Goal: Task Accomplishment & Management: Use online tool/utility

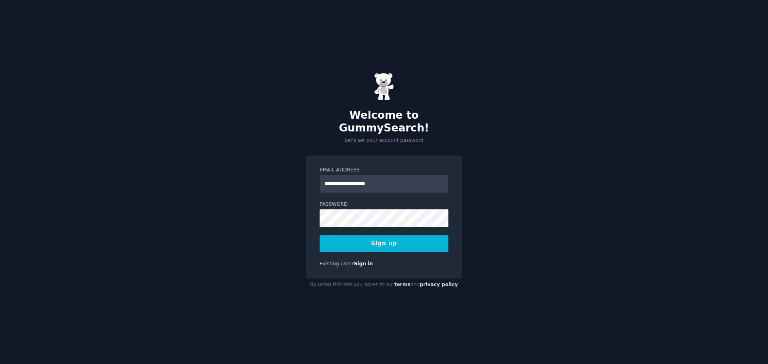
type input "**********"
click at [388, 236] on button "Sign up" at bounding box center [384, 244] width 129 height 17
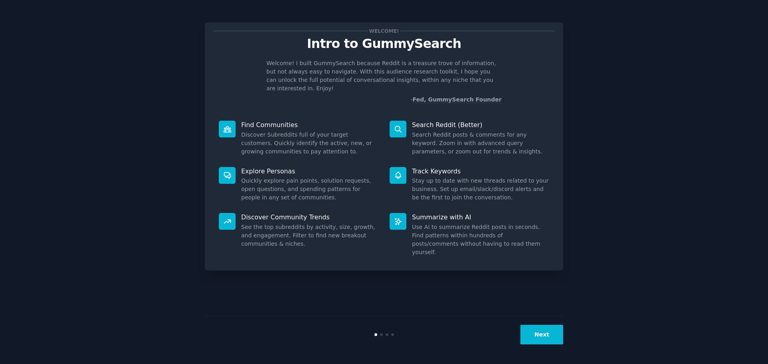
click at [550, 336] on button "Next" at bounding box center [541, 335] width 43 height 20
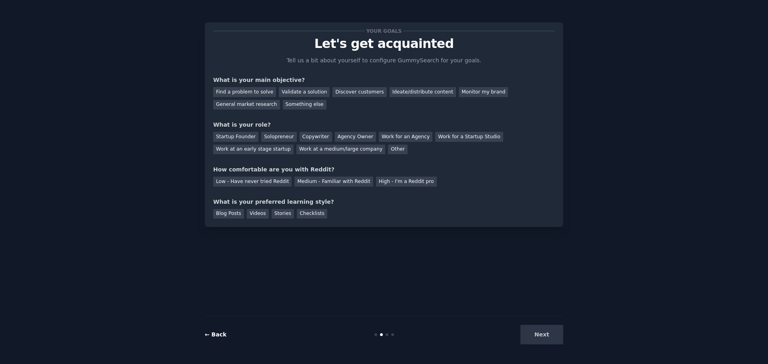
click at [214, 335] on link "← Back" at bounding box center [216, 335] width 22 height 6
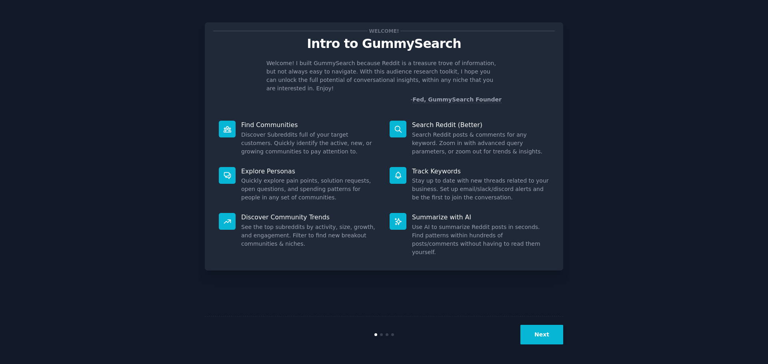
click at [532, 330] on button "Next" at bounding box center [541, 335] width 43 height 20
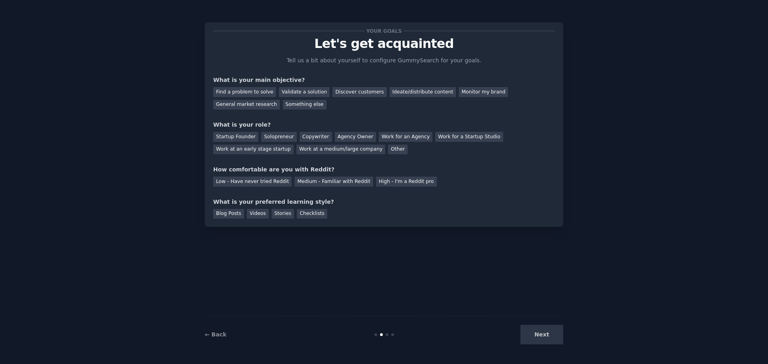
click at [530, 331] on div "Next" at bounding box center [504, 335] width 120 height 20
click at [547, 336] on div "Next" at bounding box center [504, 335] width 120 height 20
click at [262, 92] on div "Find a problem to solve" at bounding box center [244, 92] width 63 height 10
click at [306, 95] on div "Validate a solution" at bounding box center [304, 92] width 51 height 10
click at [250, 92] on div "Find a problem to solve" at bounding box center [244, 92] width 63 height 10
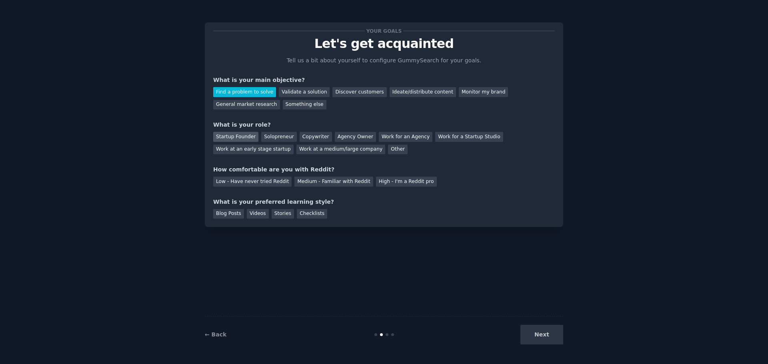
click at [234, 138] on div "Startup Founder" at bounding box center [235, 137] width 45 height 10
click at [274, 181] on div "Low - Have never tried Reddit" at bounding box center [252, 182] width 78 height 10
click at [309, 217] on div "Checklists" at bounding box center [312, 214] width 30 height 10
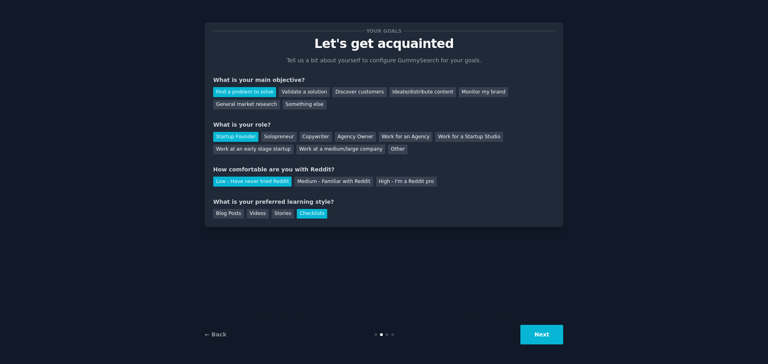
click at [552, 341] on button "Next" at bounding box center [541, 335] width 43 height 20
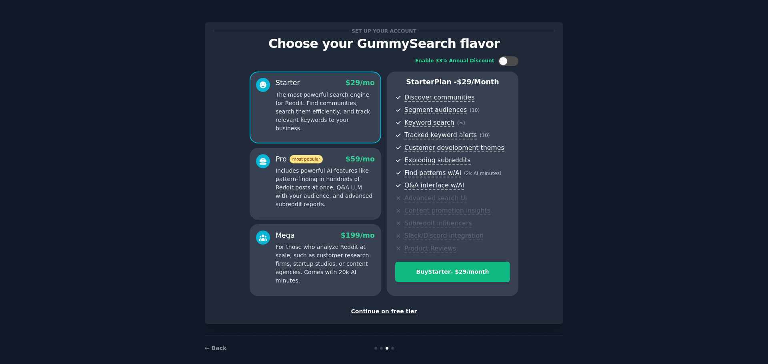
click at [380, 313] on div "Continue on free tier" at bounding box center [384, 312] width 342 height 8
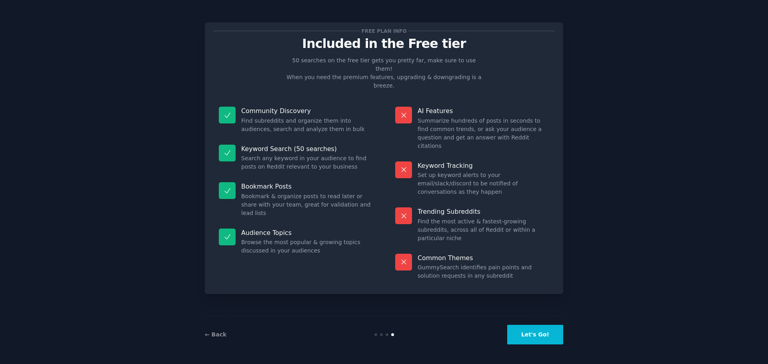
click at [536, 334] on button "Let's Go!" at bounding box center [535, 335] width 56 height 20
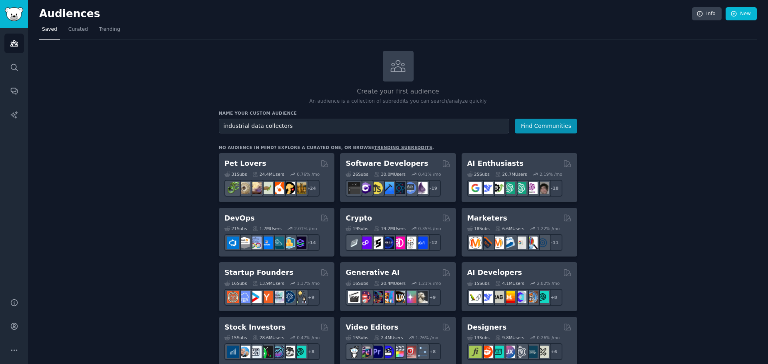
type input "industrial data collectors"
click at [515, 119] on button "Find Communities" at bounding box center [546, 126] width 62 height 15
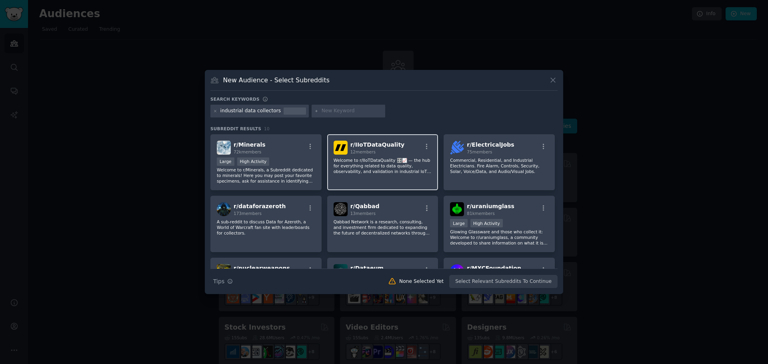
click at [366, 168] on p "Welcome to r/IIoTDataQuality 🎛️📈 — the hub for everything related to data quali…" at bounding box center [383, 166] width 98 height 17
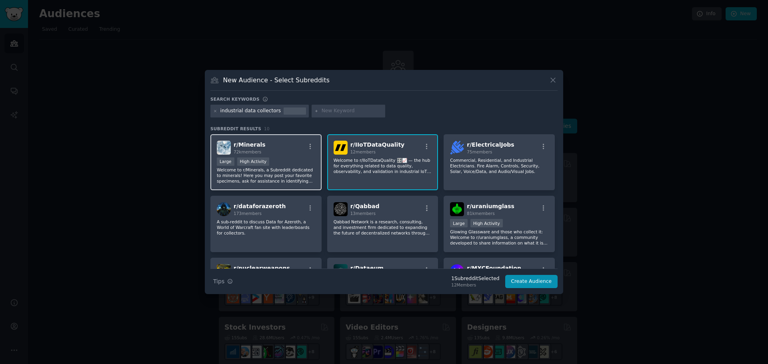
click at [267, 175] on p "Welcome to r/Minerals, a Subreddit dedicated to minerals! Here you may post you…" at bounding box center [266, 175] width 98 height 17
click at [308, 146] on icon "button" at bounding box center [310, 146] width 7 height 7
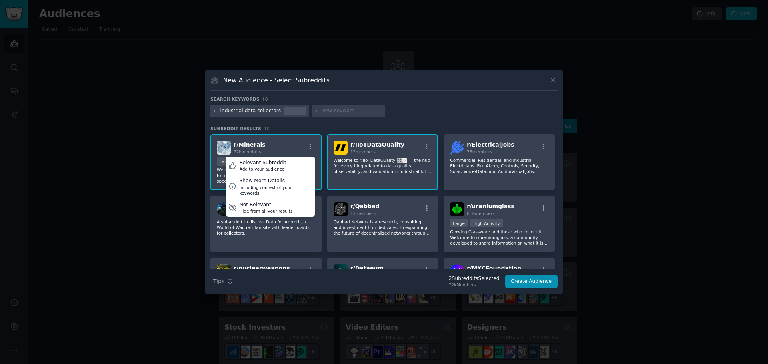
click at [287, 144] on div "r/ Minerals 72k members Relevant Subreddit Add to your audience Show More Detai…" at bounding box center [266, 148] width 98 height 14
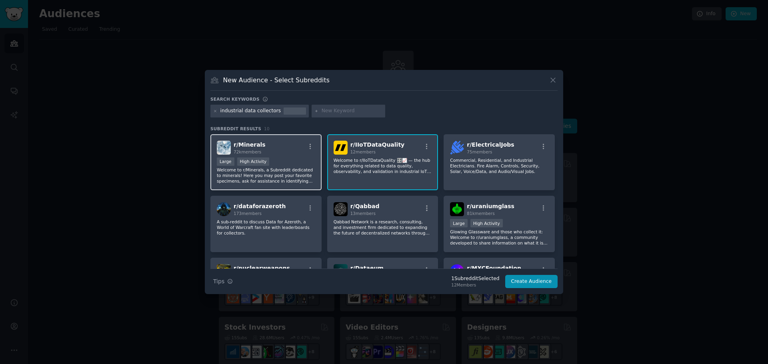
click at [287, 144] on div "r/ Minerals 72k members Relevant Subreddit Add to your audience Show More Detai…" at bounding box center [266, 148] width 98 height 14
click at [259, 179] on p "Welcome to r/Minerals, a Subreddit dedicated to minerals! Here you may post you…" at bounding box center [266, 175] width 98 height 17
click at [389, 167] on p "Welcome to r/IIoTDataQuality 🎛️📈 — the hub for everything related to data quali…" at bounding box center [383, 166] width 98 height 17
click at [290, 181] on p "Welcome to r/Minerals, a Subreddit dedicated to minerals! Here you may post you…" at bounding box center [266, 175] width 98 height 17
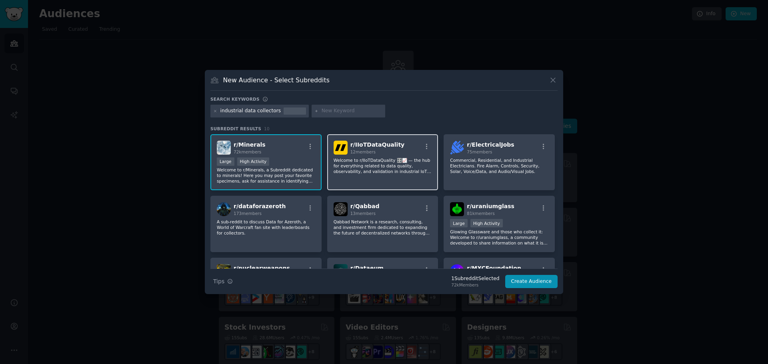
click at [374, 178] on div "r/ IIoTDataQuality 12 members Welcome to r/IIoTDataQuality 🎛️📈 — the hub for ev…" at bounding box center [382, 162] width 111 height 56
click at [376, 178] on div "r/ IIoTDataQuality 12 members Welcome to r/IIoTDataQuality 🎛️📈 — the hub for ev…" at bounding box center [382, 162] width 111 height 56
click at [274, 110] on div "industrial data collectors" at bounding box center [259, 111] width 98 height 13
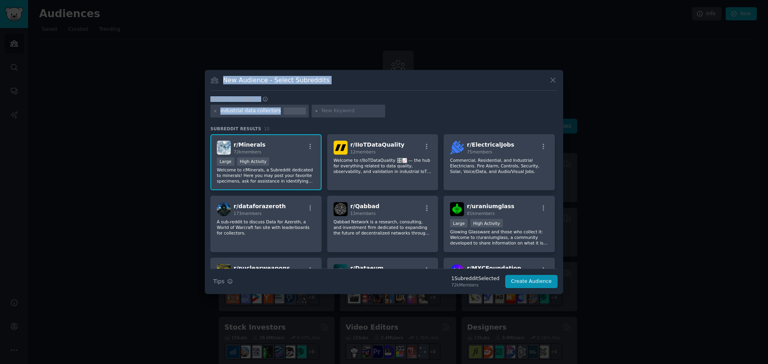
drag, startPoint x: 272, startPoint y: 111, endPoint x: 180, endPoint y: 111, distance: 92.0
click at [180, 111] on div "​ New Audience - Select Subreddits Search keywords industrial data collectors S…" at bounding box center [384, 182] width 762 height 364
click at [215, 109] on icon at bounding box center [215, 111] width 4 height 4
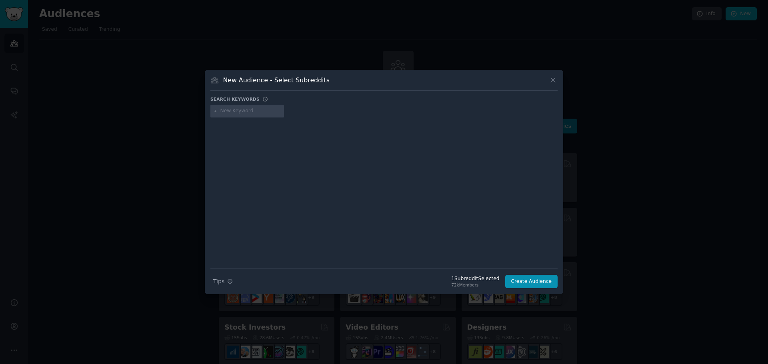
click at [224, 111] on input "text" at bounding box center [250, 111] width 61 height 7
type input "pharma audit trail"
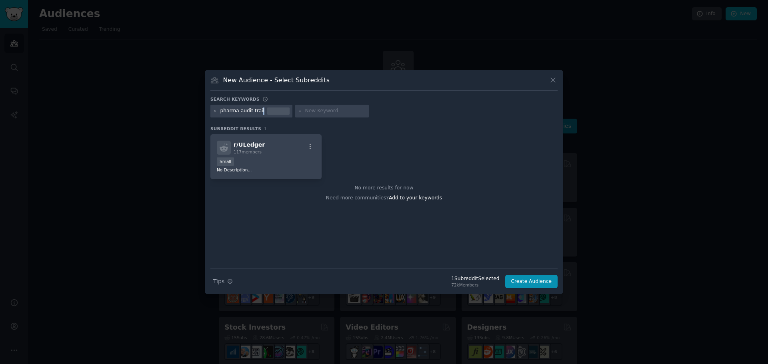
click at [258, 110] on div "pharma audit trail" at bounding box center [242, 111] width 44 height 7
drag, startPoint x: 238, startPoint y: 111, endPoint x: 254, endPoint y: 113, distance: 16.2
click at [254, 113] on div "pharma audit trail" at bounding box center [242, 111] width 44 height 7
click at [236, 111] on div "pharma audit trail" at bounding box center [242, 111] width 44 height 7
click at [216, 111] on icon at bounding box center [215, 111] width 4 height 4
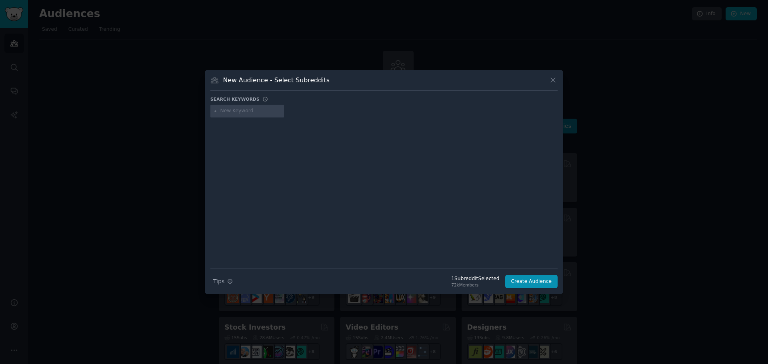
click at [237, 112] on input "text" at bounding box center [250, 111] width 61 height 7
click at [527, 278] on button "Create Audience" at bounding box center [531, 282] width 53 height 14
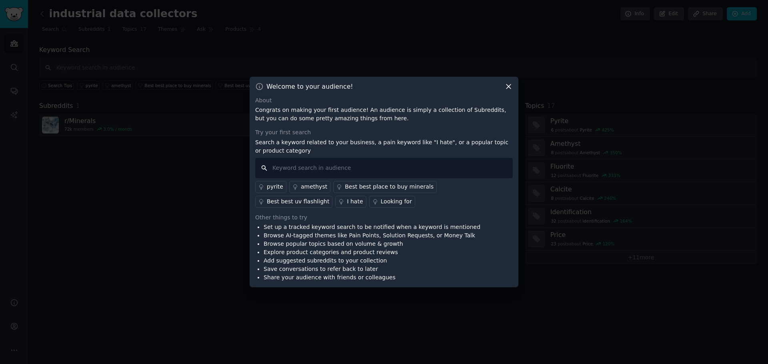
click at [305, 164] on input "text" at bounding box center [384, 168] width 258 height 20
type input "data collectot"
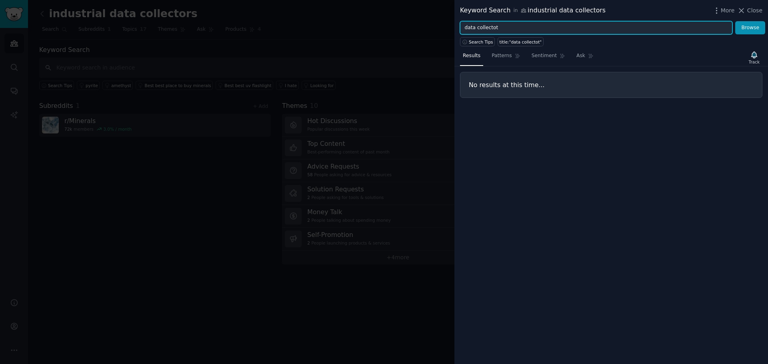
click at [563, 27] on input "data collectot" at bounding box center [596, 28] width 272 height 14
click at [735, 21] on button "Browse" at bounding box center [750, 28] width 30 height 14
type input "iot"
click at [735, 21] on button "Browse" at bounding box center [750, 28] width 30 height 14
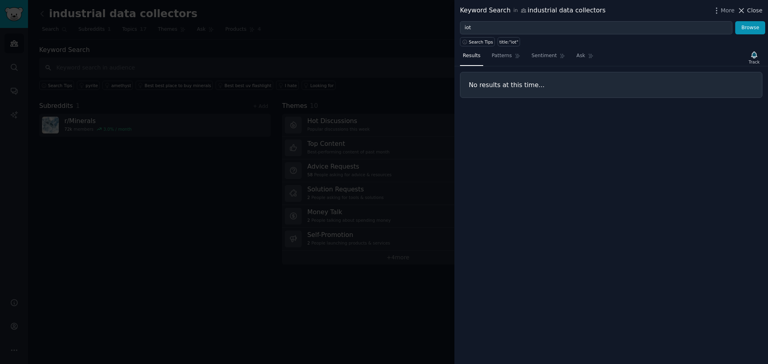
click at [760, 12] on span "Close" at bounding box center [754, 10] width 15 height 8
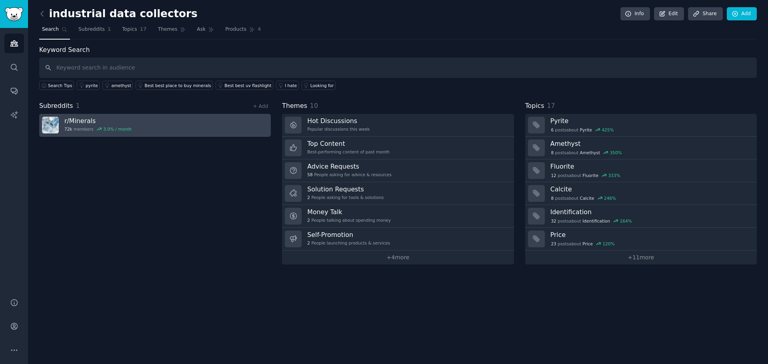
click at [81, 125] on div "r/ Minerals 72k members 3.0 % / month" at bounding box center [97, 125] width 67 height 17
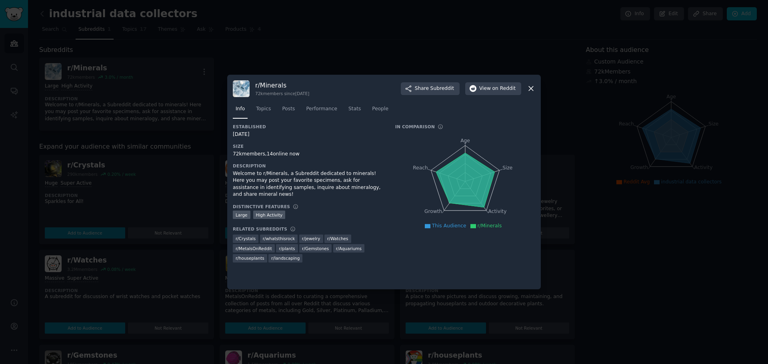
click at [530, 85] on icon at bounding box center [531, 88] width 8 height 8
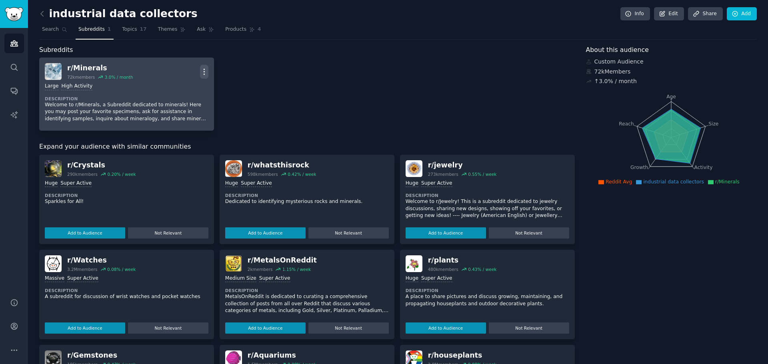
click at [202, 68] on icon "button" at bounding box center [204, 72] width 8 height 8
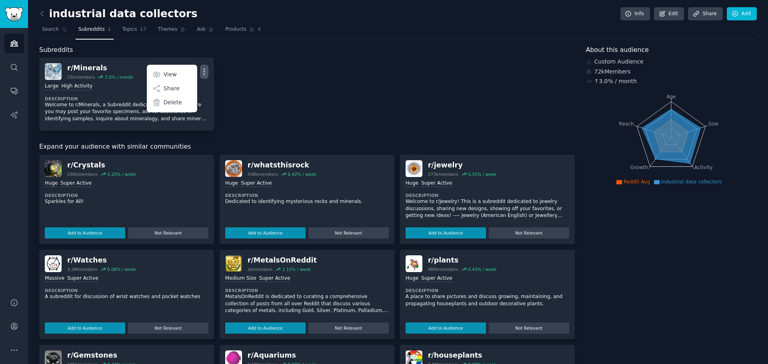
click at [264, 62] on div "r/ Minerals 72k members 3.0 % / month More View Share Delete Large High Activit…" at bounding box center [307, 94] width 536 height 73
click at [48, 27] on span "Search" at bounding box center [50, 29] width 17 height 7
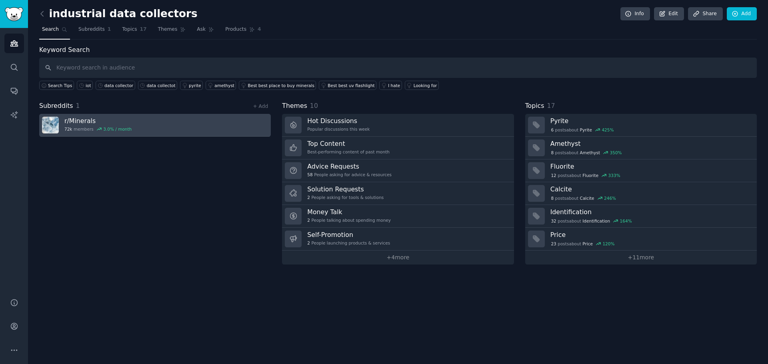
drag, startPoint x: 246, startPoint y: 122, endPoint x: 216, endPoint y: 128, distance: 29.9
click at [216, 128] on link "r/ Minerals 72k members 3.0 % / month" at bounding box center [155, 125] width 232 height 23
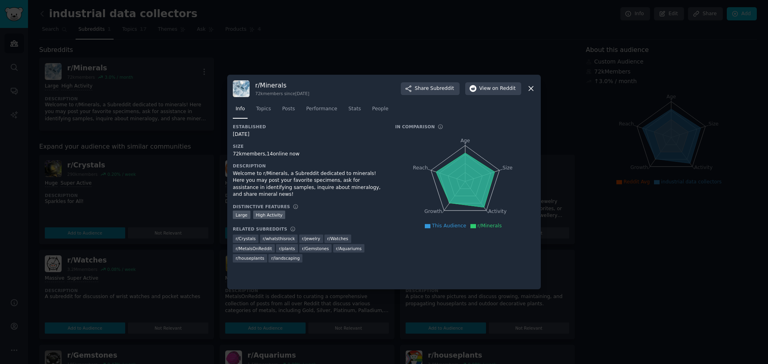
click at [528, 89] on icon at bounding box center [531, 88] width 8 height 8
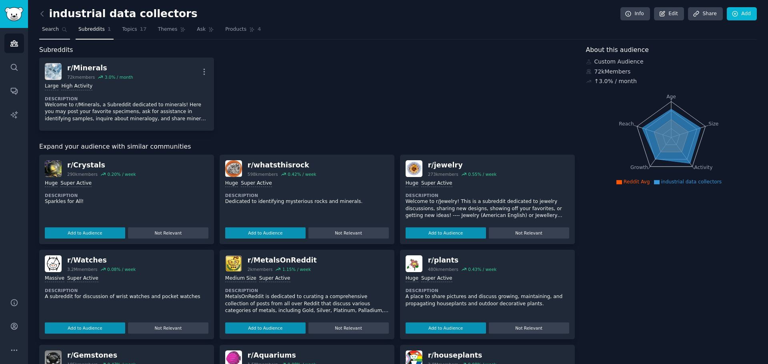
click at [58, 33] on link "Search" at bounding box center [54, 31] width 31 height 16
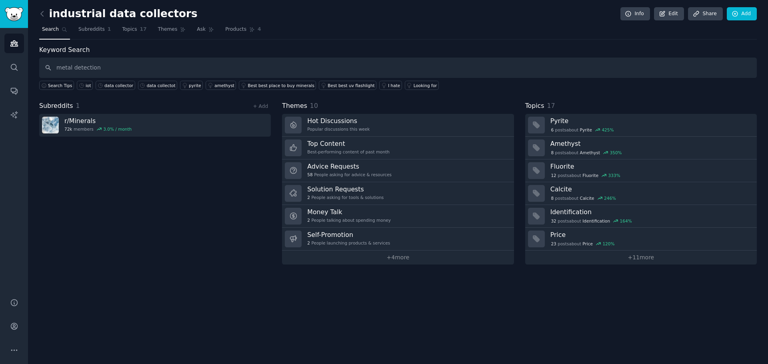
type input "metal detection"
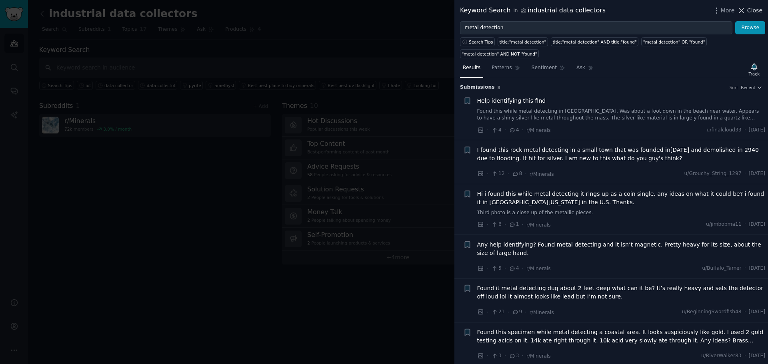
click at [746, 12] on icon at bounding box center [741, 10] width 8 height 8
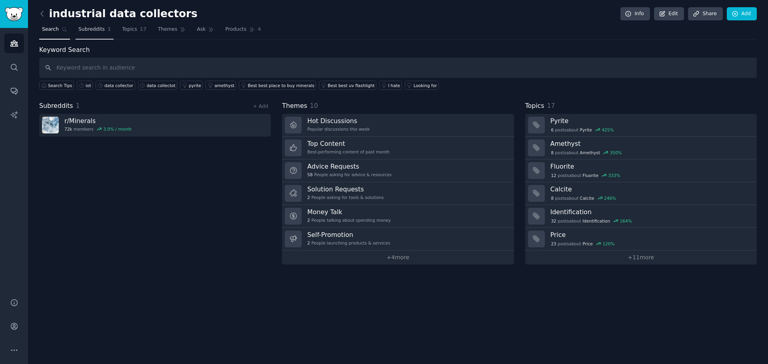
click at [80, 28] on span "Subreddits" at bounding box center [91, 29] width 26 height 7
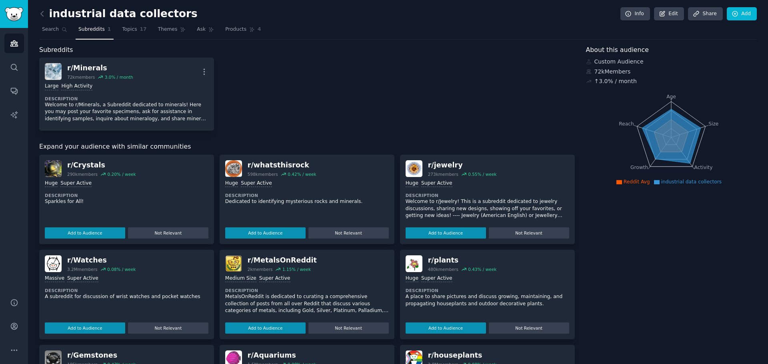
click at [340, 100] on div "r/ Minerals 72k members 3.0 % / month More Large High Activity Description Welc…" at bounding box center [307, 94] width 536 height 73
click at [752, 14] on link "Add" at bounding box center [742, 14] width 30 height 14
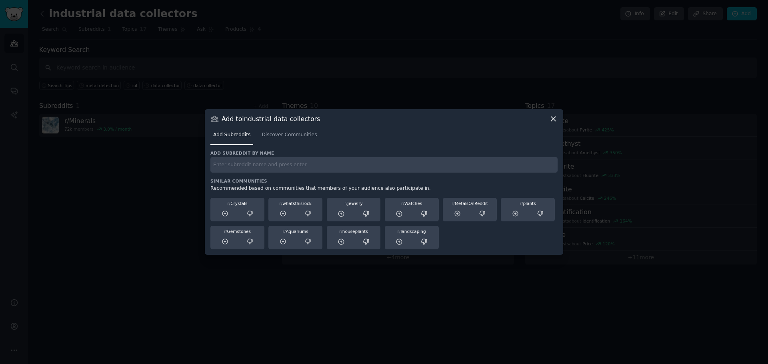
click at [264, 166] on input "text" at bounding box center [383, 165] width 347 height 16
type input "api oficial whatsapp"
click at [276, 136] on span "Discover Communities" at bounding box center [289, 135] width 55 height 7
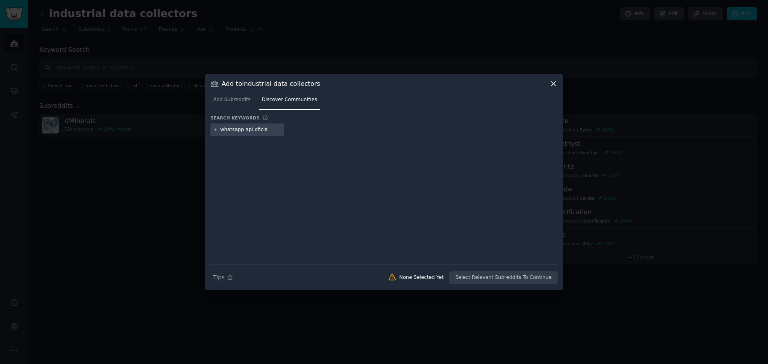
type input "whatsapp api oficial"
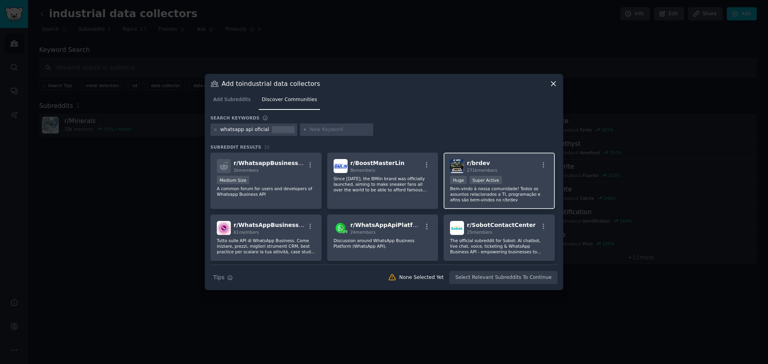
click at [516, 185] on div "Huge Super Active" at bounding box center [499, 181] width 98 height 10
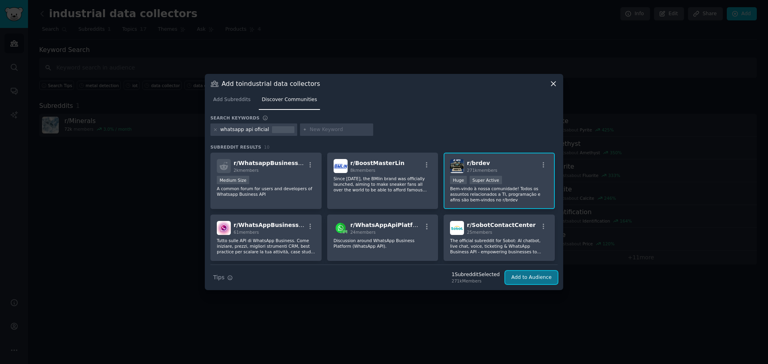
click at [522, 274] on button "Add to Audience" at bounding box center [531, 278] width 52 height 14
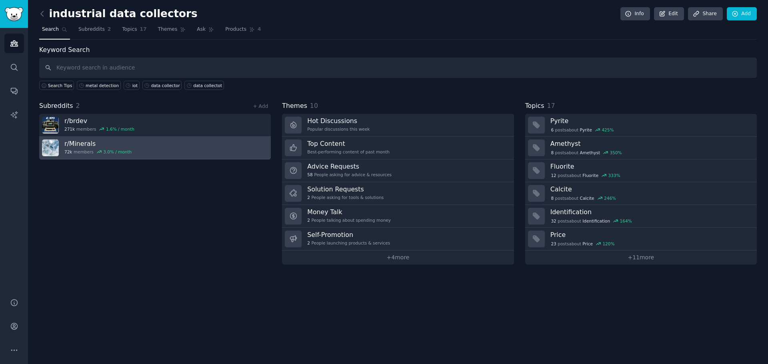
click at [252, 148] on link "r/ Minerals 72k members 3.0 % / month" at bounding box center [155, 148] width 232 height 23
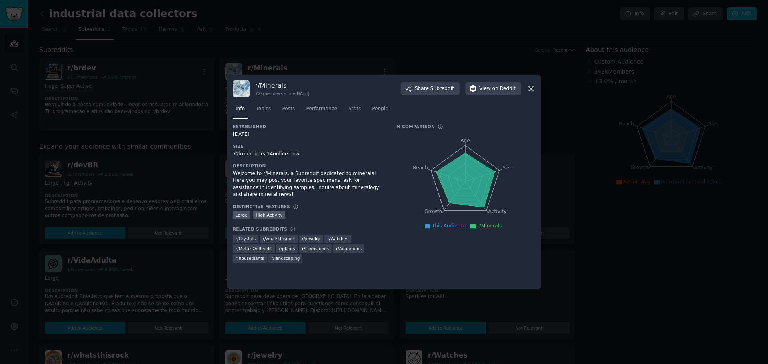
click at [533, 86] on icon at bounding box center [531, 88] width 8 height 8
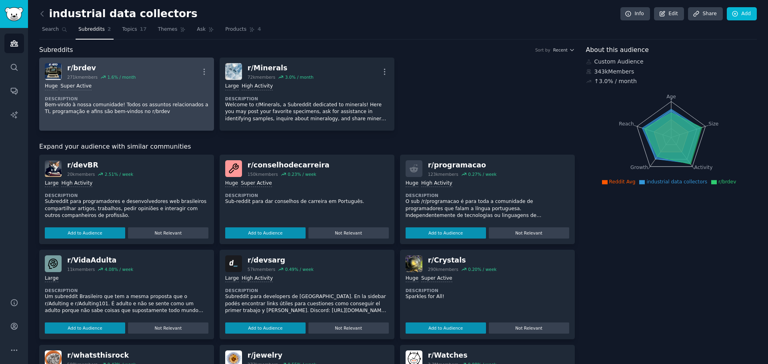
click at [112, 95] on div "Huge Super Active Description Bem-vindo à nossa comunidade! Todos os assuntos r…" at bounding box center [127, 99] width 164 height 38
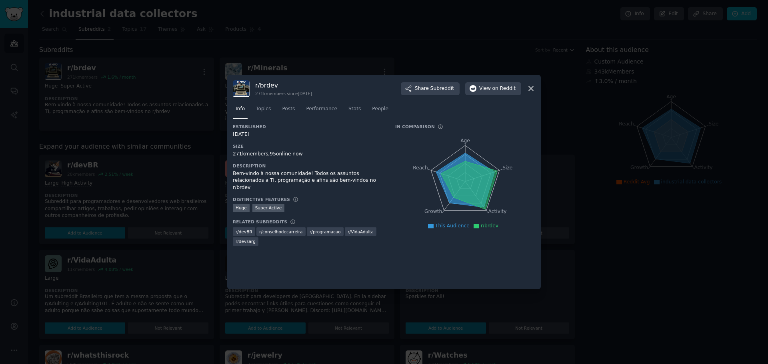
click at [250, 104] on nav "Info Topics Posts Performance Stats People" at bounding box center [384, 111] width 302 height 16
click at [256, 106] on span "Topics" at bounding box center [263, 109] width 15 height 7
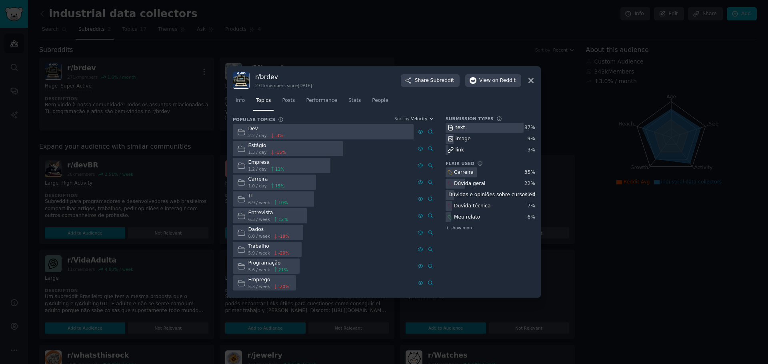
click at [532, 79] on icon at bounding box center [531, 80] width 8 height 8
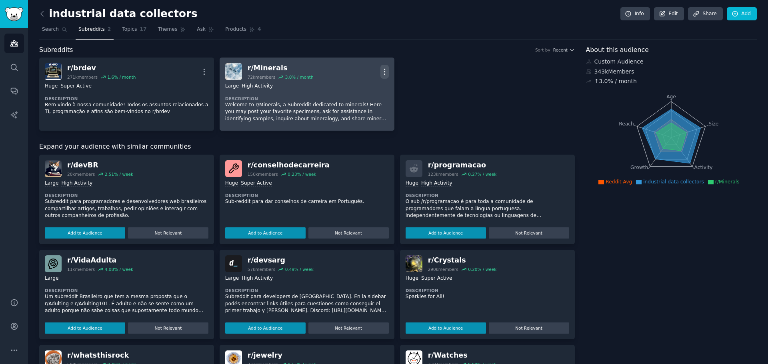
click at [384, 71] on icon "button" at bounding box center [384, 72] width 8 height 8
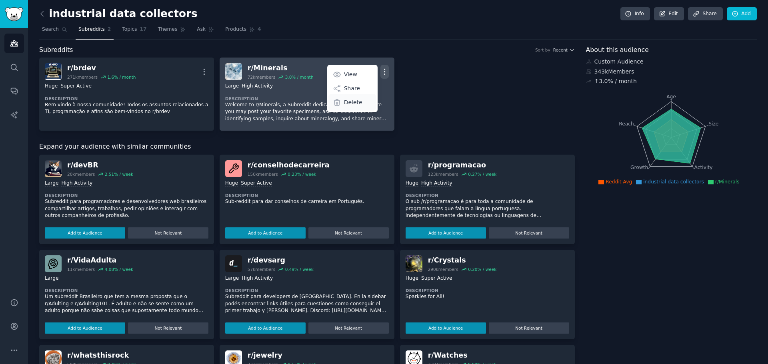
click at [351, 103] on p "Delete" at bounding box center [353, 102] width 18 height 8
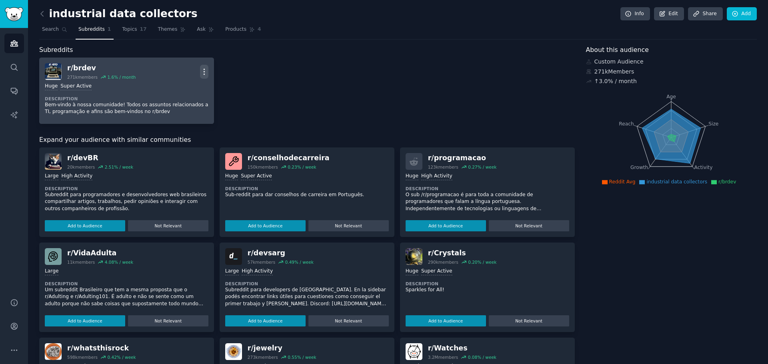
click at [202, 71] on icon "button" at bounding box center [204, 72] width 8 height 8
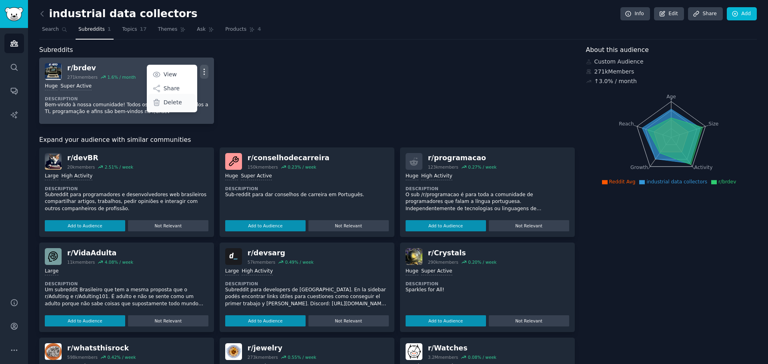
click at [174, 101] on p "Delete" at bounding box center [173, 102] width 18 height 8
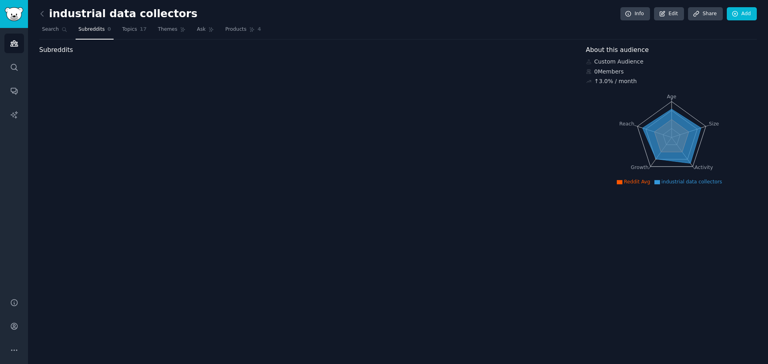
click at [97, 48] on div "Subreddits" at bounding box center [307, 50] width 536 height 10
click at [23, 62] on link "Search" at bounding box center [14, 68] width 20 height 20
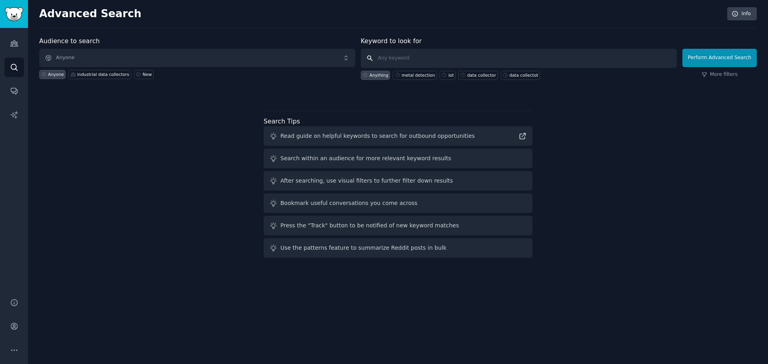
click at [479, 62] on input "text" at bounding box center [519, 58] width 316 height 19
type input "musicians"
click button "Perform Advanced Search" at bounding box center [719, 58] width 74 height 18
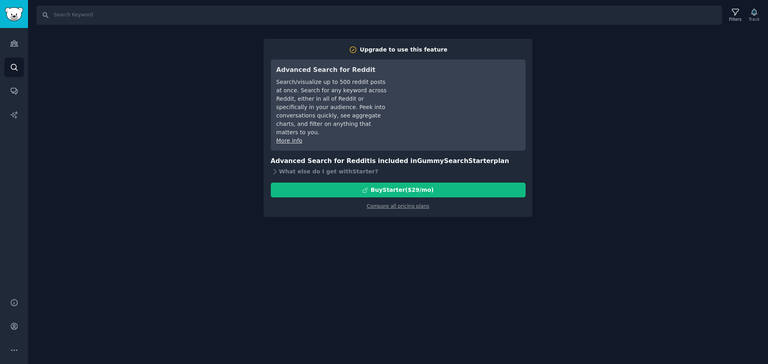
click at [600, 89] on div "Search Filters Track Upgrade to use this feature Advanced Search for Reddit Sea…" at bounding box center [398, 182] width 740 height 364
click at [553, 54] on div "Search Filters Track Upgrade to use this feature Advanced Search for Reddit Sea…" at bounding box center [398, 182] width 740 height 364
drag, startPoint x: 581, startPoint y: 28, endPoint x: 138, endPoint y: 31, distance: 442.8
click at [572, 30] on div "Search Filters Track Upgrade to use this feature Advanced Search for Reddit Sea…" at bounding box center [398, 182] width 740 height 364
click at [11, 63] on icon "Sidebar" at bounding box center [14, 67] width 8 height 8
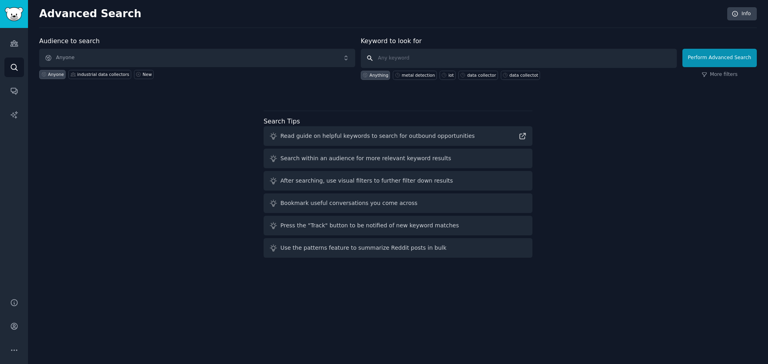
click at [469, 52] on input "text" at bounding box center [519, 58] width 316 height 19
click at [19, 45] on link "Audiences" at bounding box center [14, 44] width 20 height 20
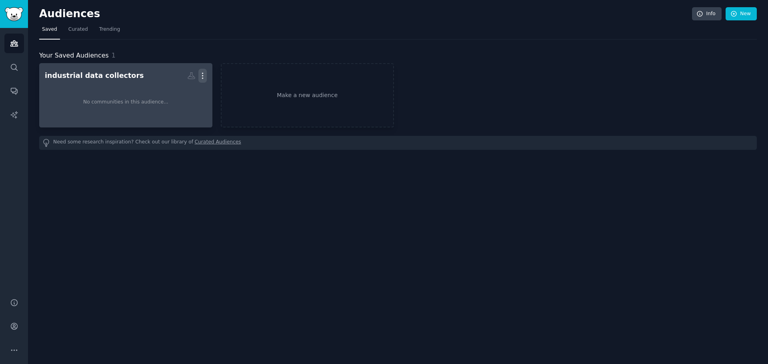
click at [202, 75] on icon "button" at bounding box center [202, 76] width 1 height 6
click at [176, 98] on div "Delete" at bounding box center [175, 92] width 38 height 17
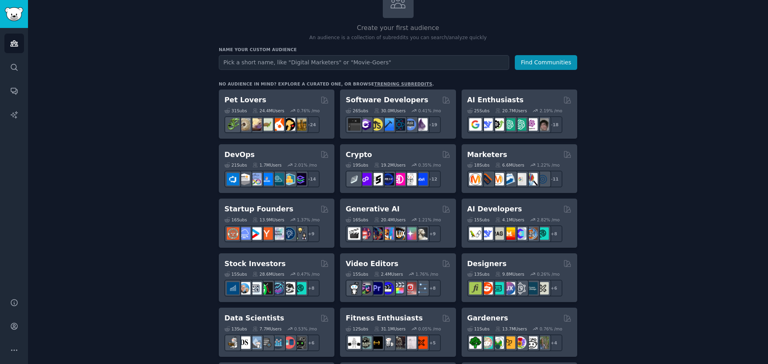
scroll to position [80, 0]
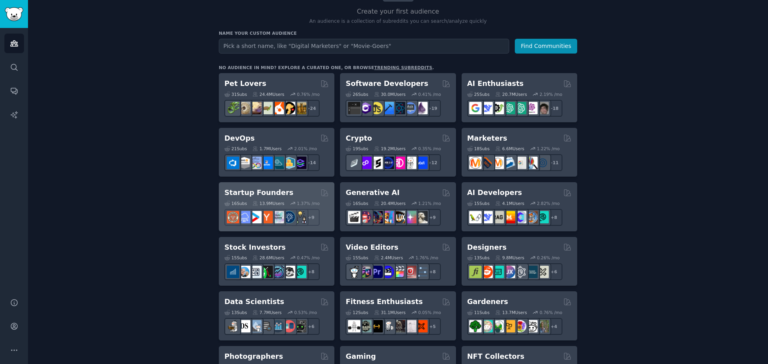
click at [293, 190] on div "Startup Founders" at bounding box center [276, 193] width 104 height 10
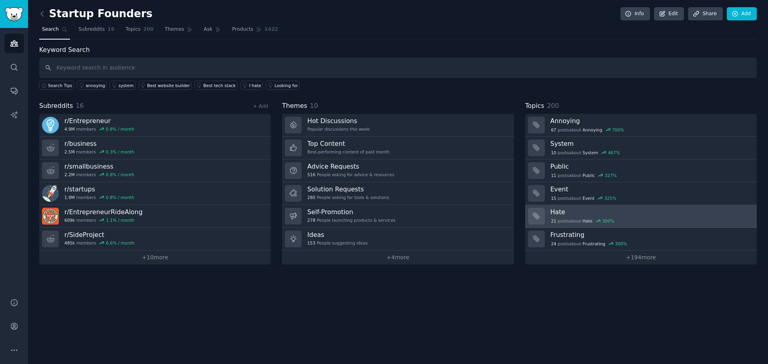
click at [623, 221] on div "21 post s about Hate 300 %" at bounding box center [650, 221] width 201 height 7
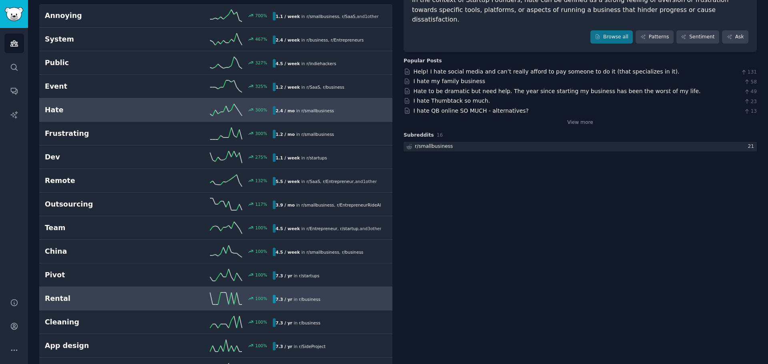
scroll to position [80, 0]
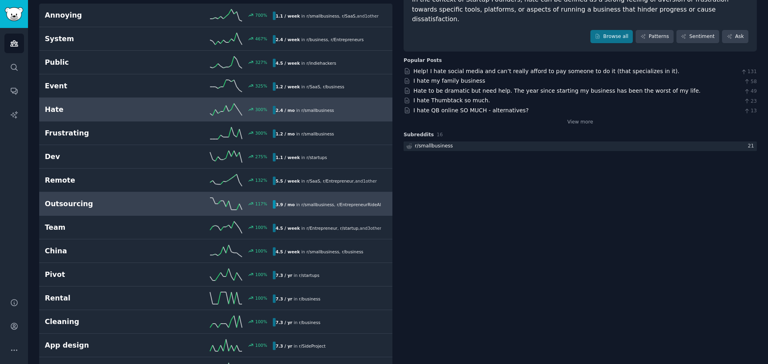
click at [77, 210] on div "Outsourcing 117 % 3.9 / mo in r/ smallbusiness , r/ EntrepreneurRideAlong , and…" at bounding box center [216, 204] width 342 height 12
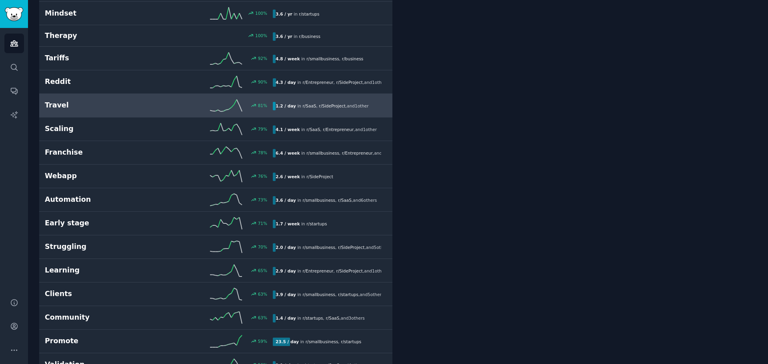
scroll to position [440, 0]
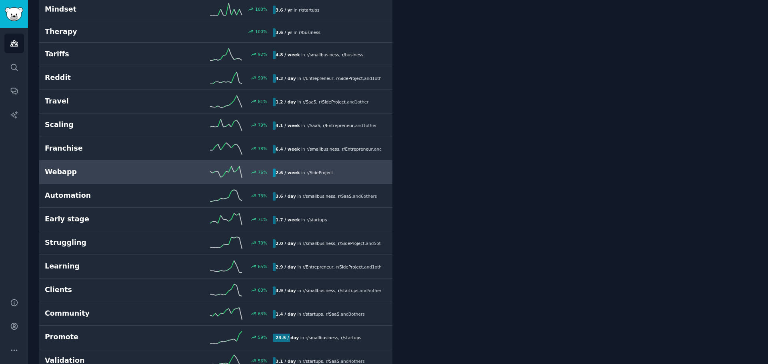
click at [146, 177] on h2 "Webapp" at bounding box center [102, 172] width 114 height 10
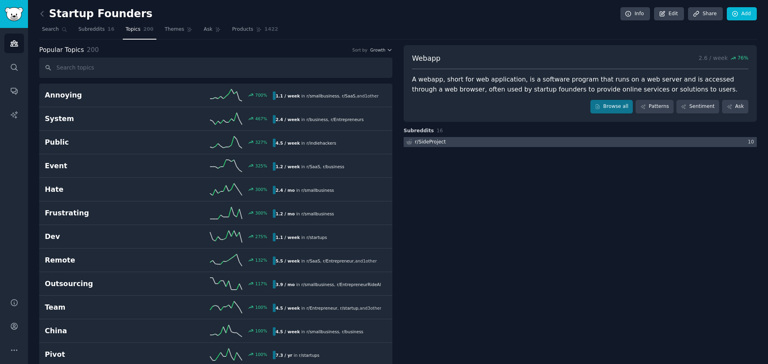
click at [489, 140] on div at bounding box center [580, 142] width 353 height 10
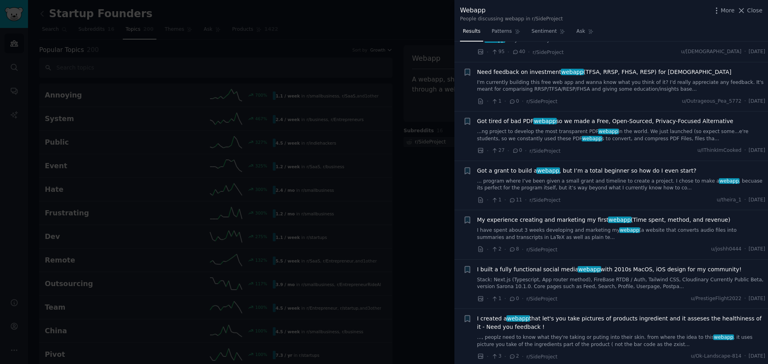
scroll to position [680, 0]
click at [760, 14] on span "Close" at bounding box center [754, 10] width 15 height 8
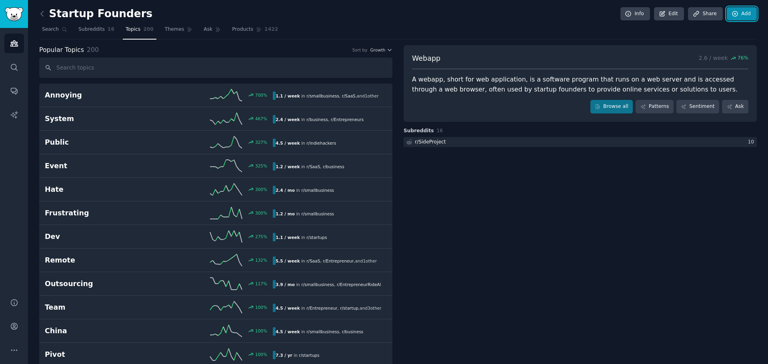
click at [749, 8] on link "Add" at bounding box center [742, 14] width 30 height 14
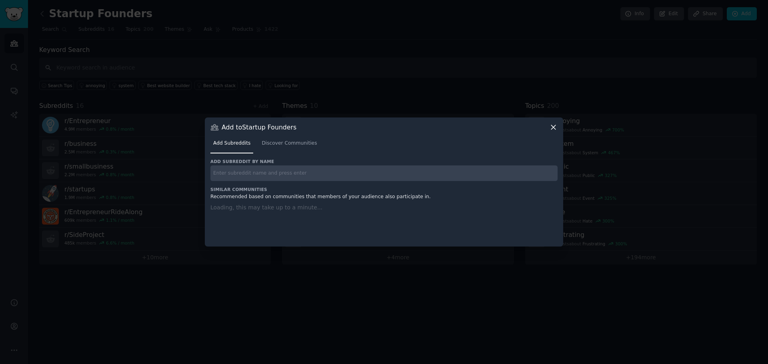
click at [553, 124] on div "Add to Startup Founders Add Subreddits Discover Communities Add subreddit by na…" at bounding box center [384, 182] width 358 height 129
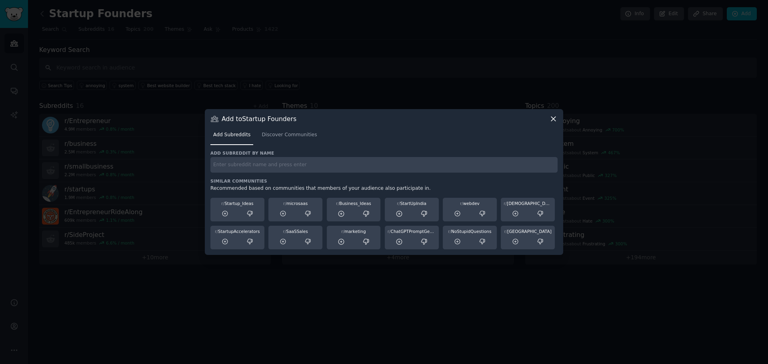
click at [556, 118] on icon at bounding box center [553, 119] width 8 height 8
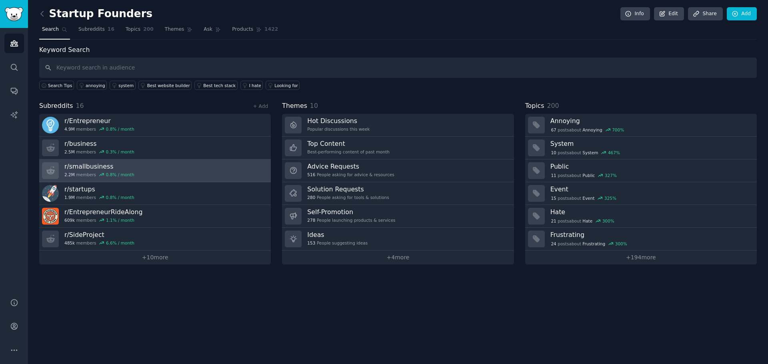
click at [190, 166] on link "r/ smallbusiness 2.2M members 0.8 % / month" at bounding box center [155, 171] width 232 height 23
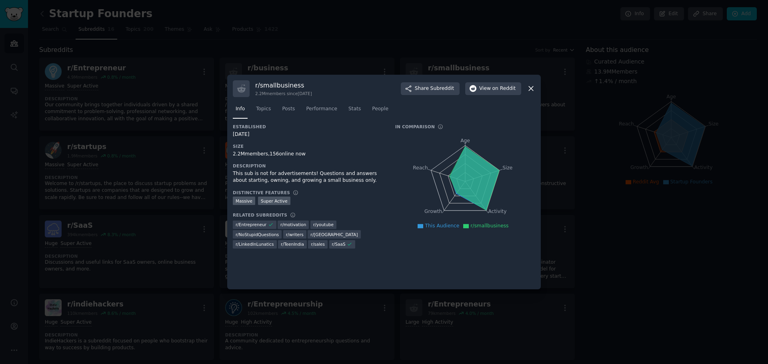
click at [530, 88] on icon at bounding box center [531, 89] width 4 height 4
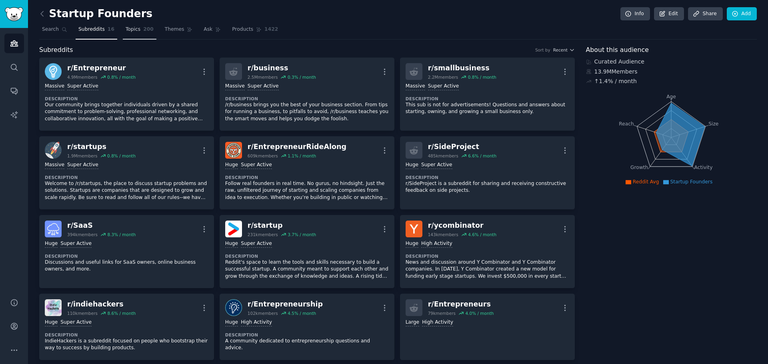
click at [126, 31] on span "Topics" at bounding box center [133, 29] width 15 height 7
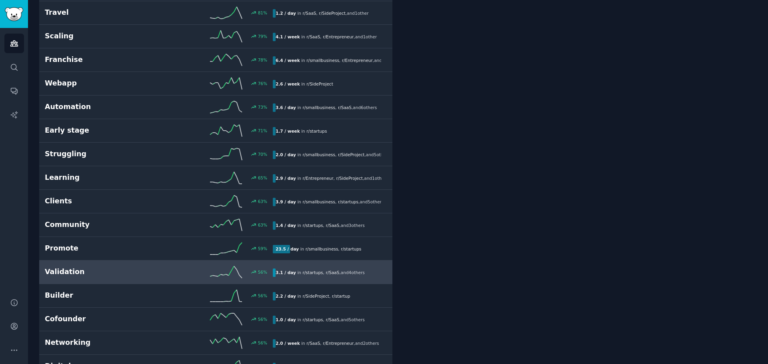
scroll to position [520, 0]
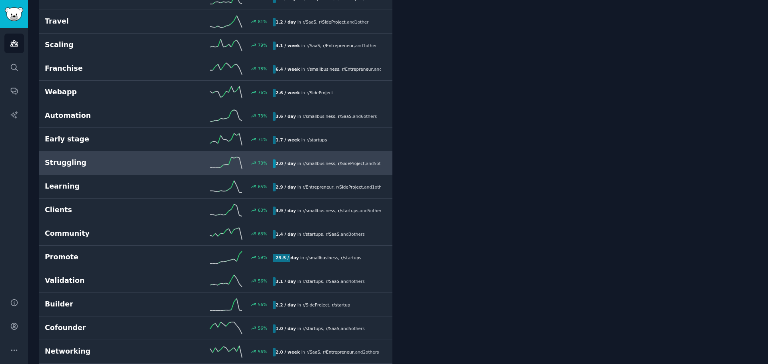
click at [86, 159] on h2 "Struggling" at bounding box center [102, 163] width 114 height 10
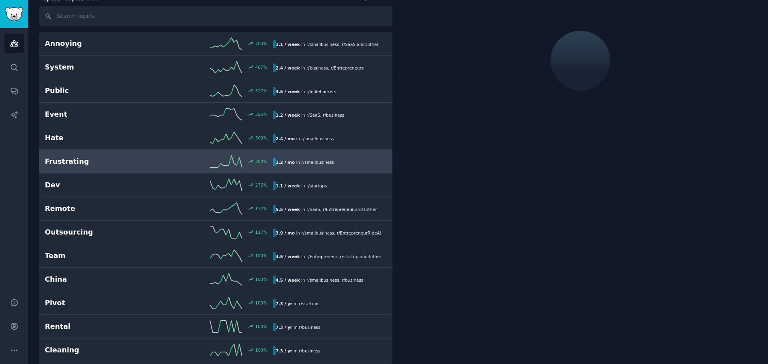
scroll to position [45, 0]
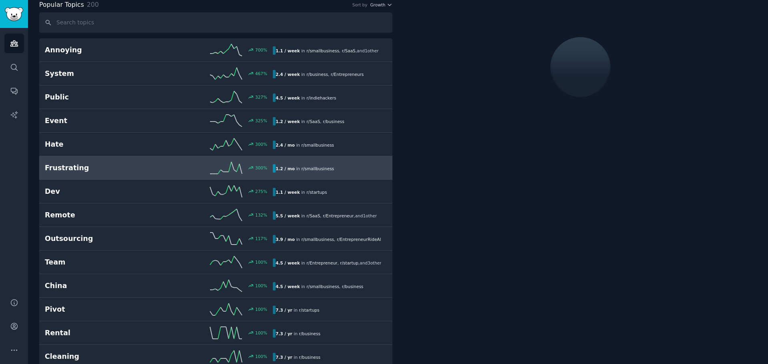
click at [141, 163] on h2 "Frustrating" at bounding box center [102, 168] width 114 height 10
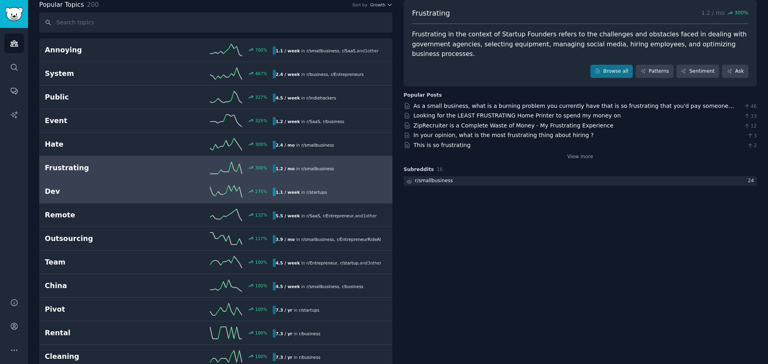
click at [98, 192] on h2 "Dev" at bounding box center [102, 192] width 114 height 10
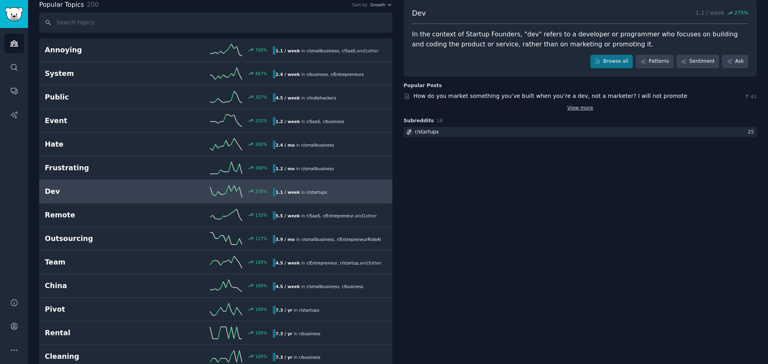
click at [584, 106] on link "View more" at bounding box center [580, 108] width 26 height 7
